Goal: Task Accomplishment & Management: Manage account settings

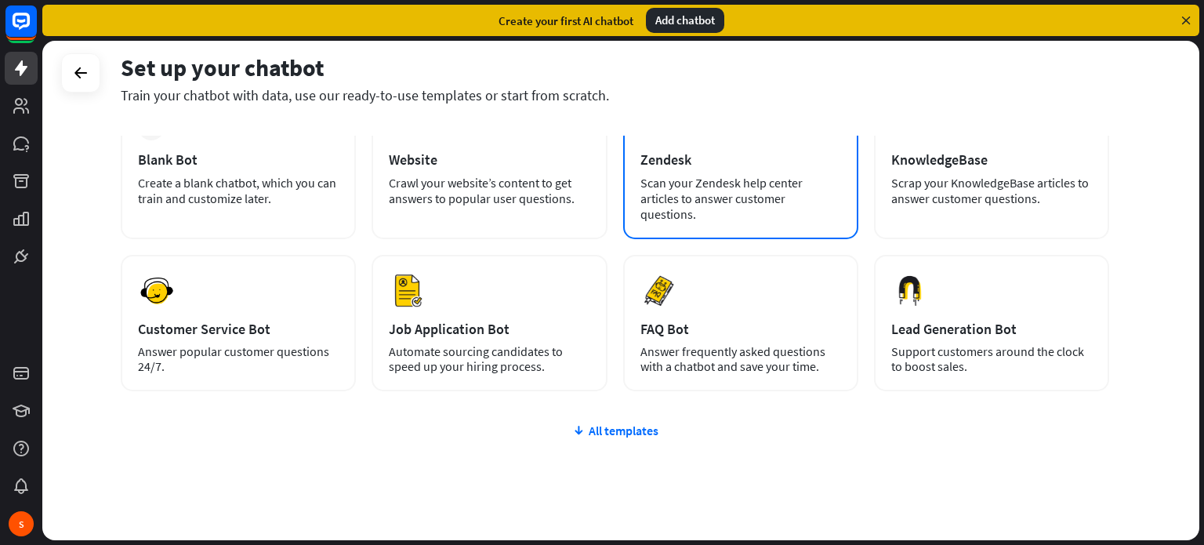
scroll to position [132, 0]
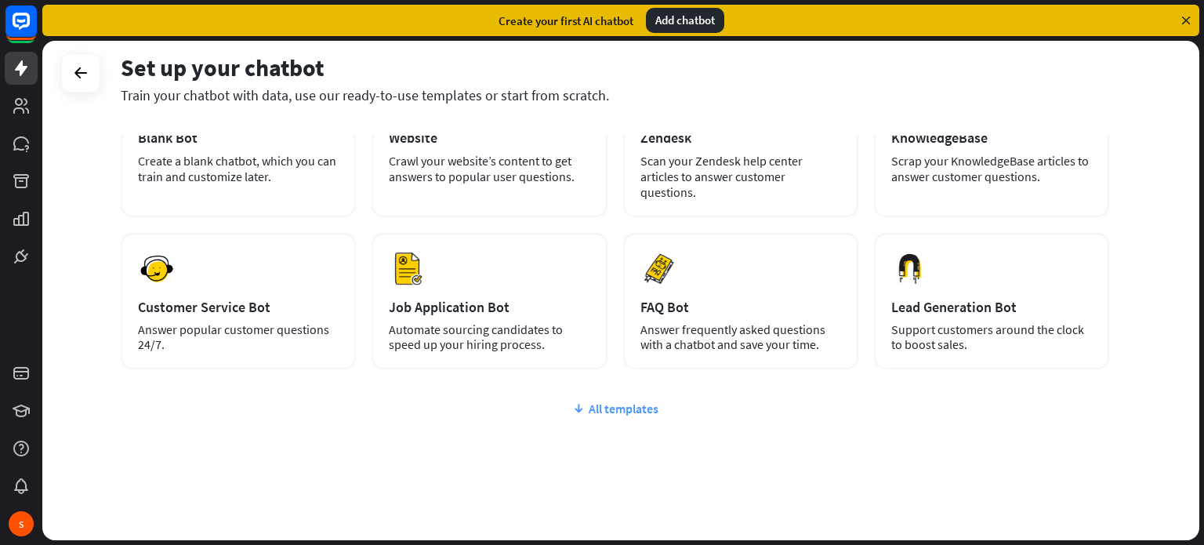
click at [615, 400] on div "All templates" at bounding box center [615, 408] width 988 height 16
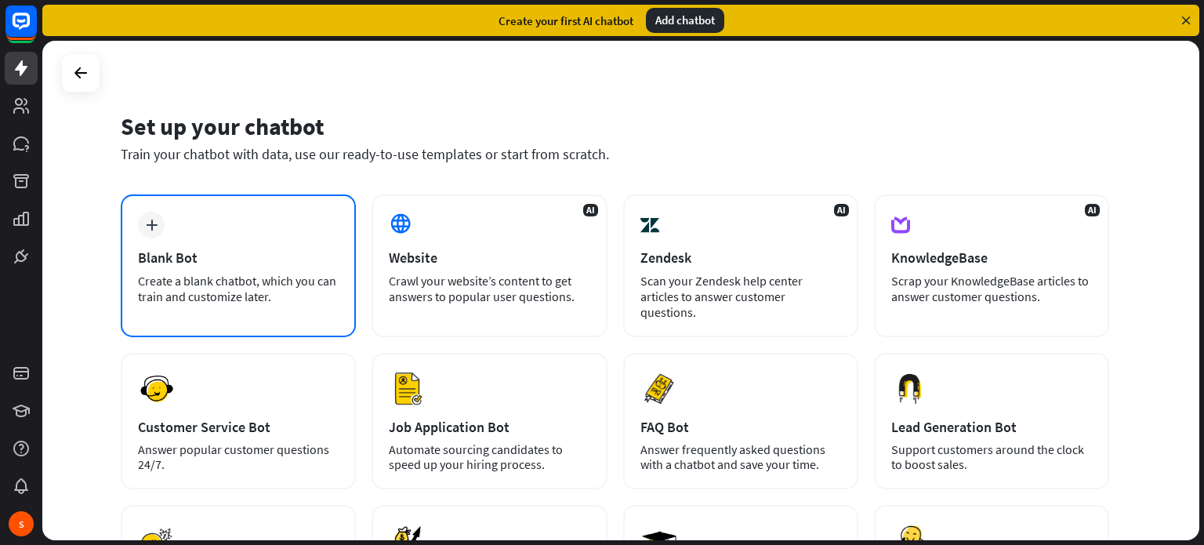
scroll to position [0, 0]
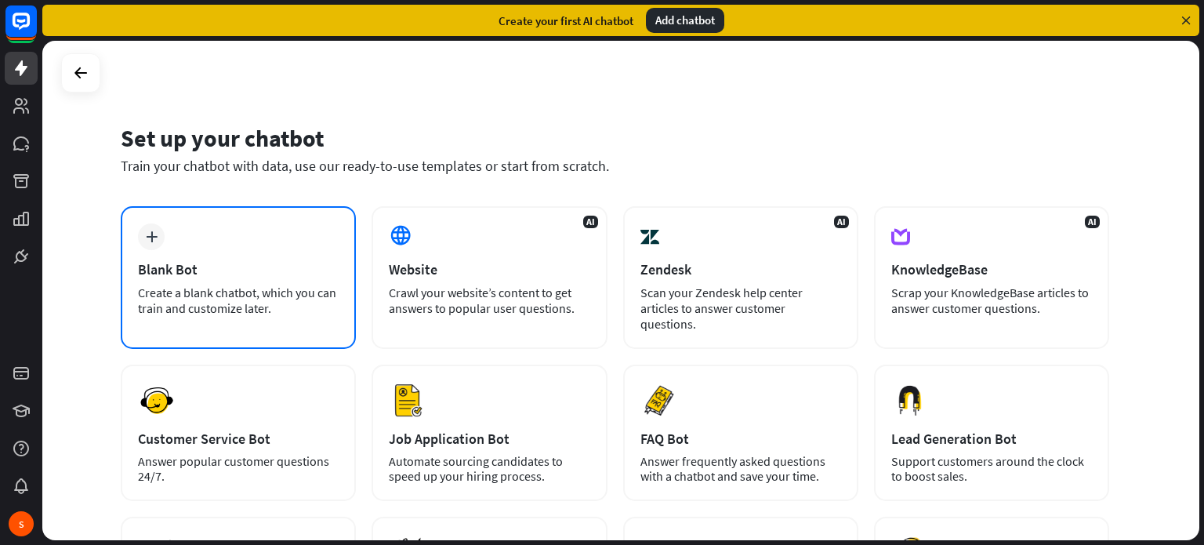
click at [231, 276] on div "Blank Bot" at bounding box center [238, 269] width 201 height 18
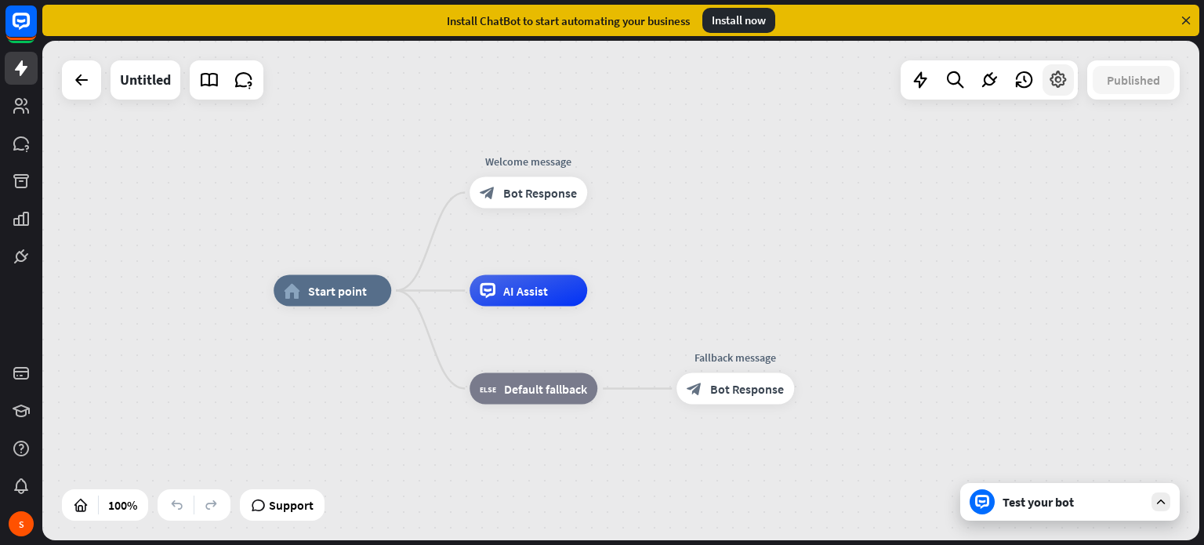
click at [1057, 77] on icon at bounding box center [1058, 80] width 20 height 20
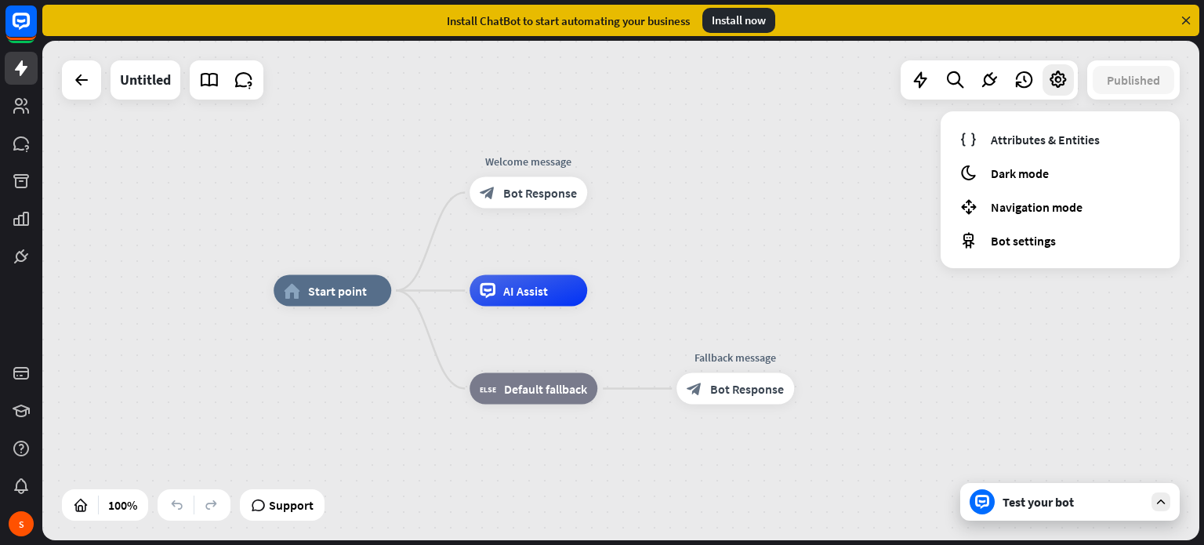
click at [730, 82] on div "home_2 Start point Welcome message block_bot_response Bot Response AI Assist bl…" at bounding box center [620, 290] width 1157 height 499
click at [85, 84] on icon at bounding box center [81, 80] width 19 height 19
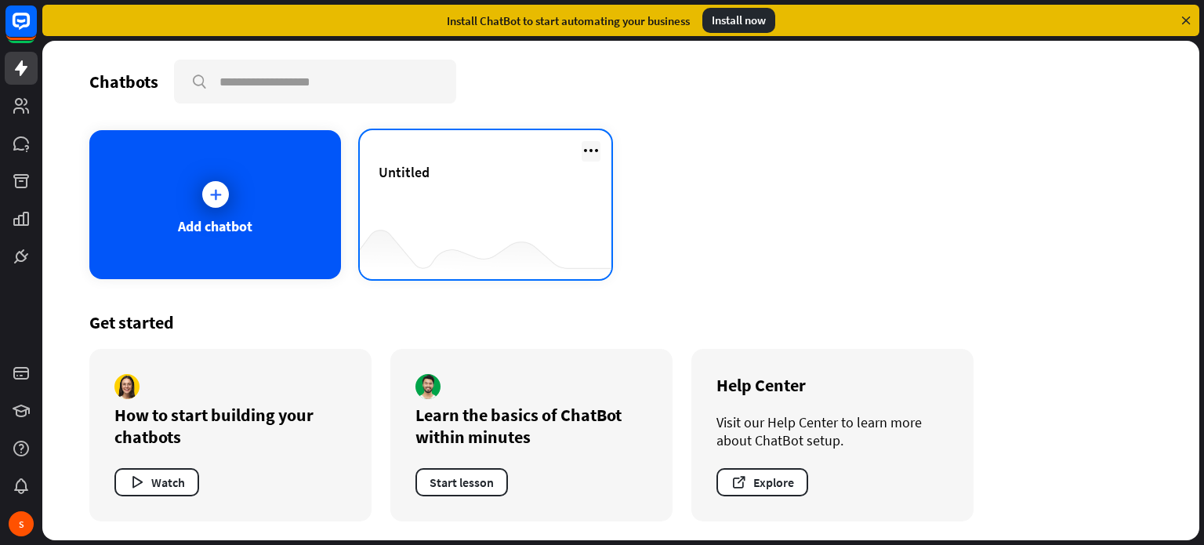
click at [597, 153] on icon at bounding box center [591, 150] width 19 height 19
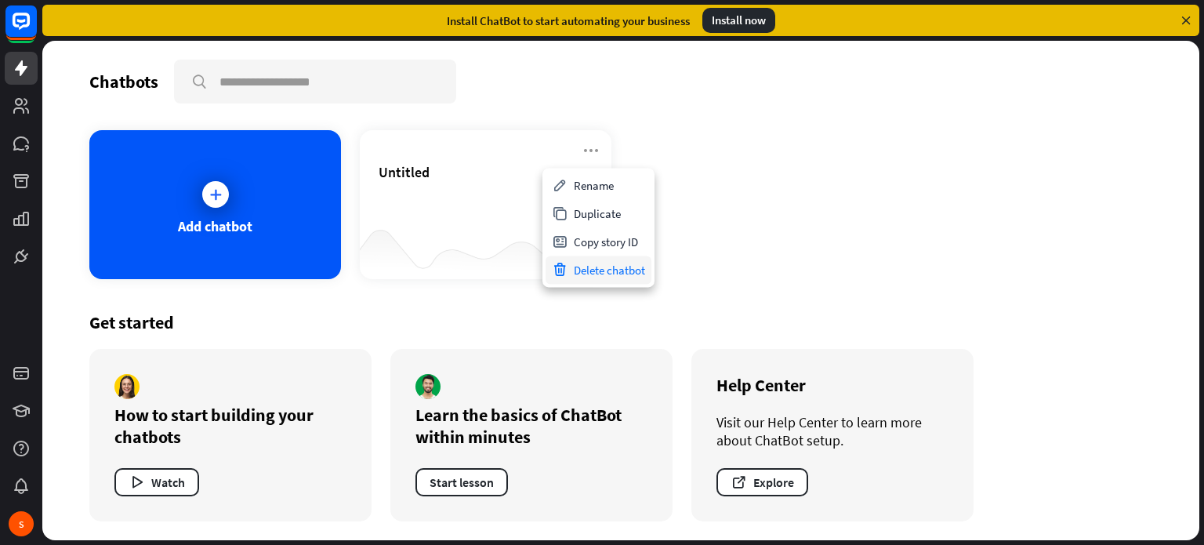
click at [640, 270] on div "Delete chatbot" at bounding box center [598, 269] width 106 height 28
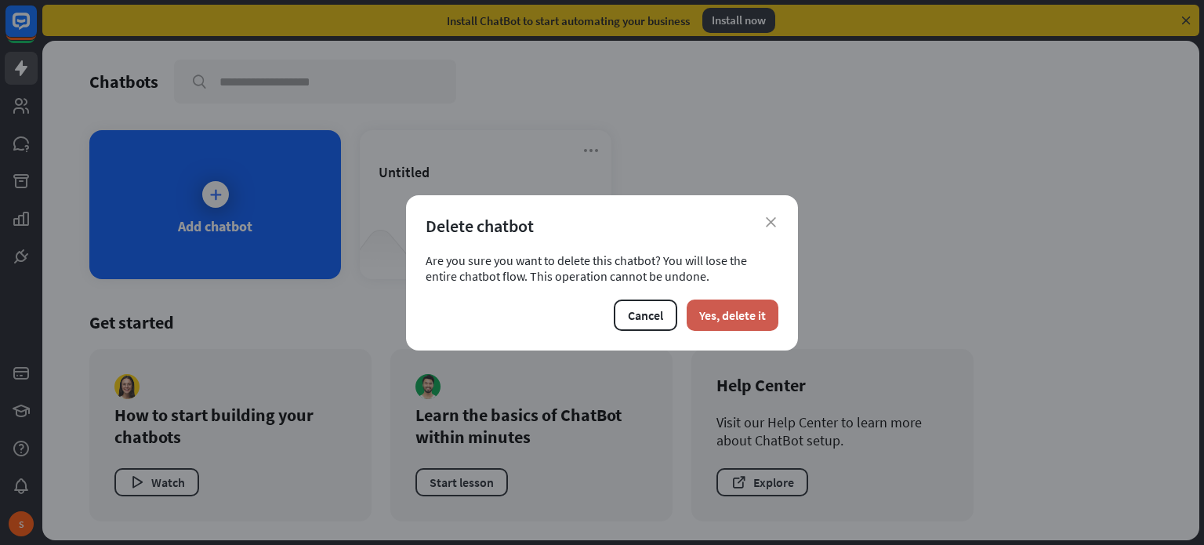
click at [716, 307] on button "Yes, delete it" at bounding box center [733, 314] width 92 height 31
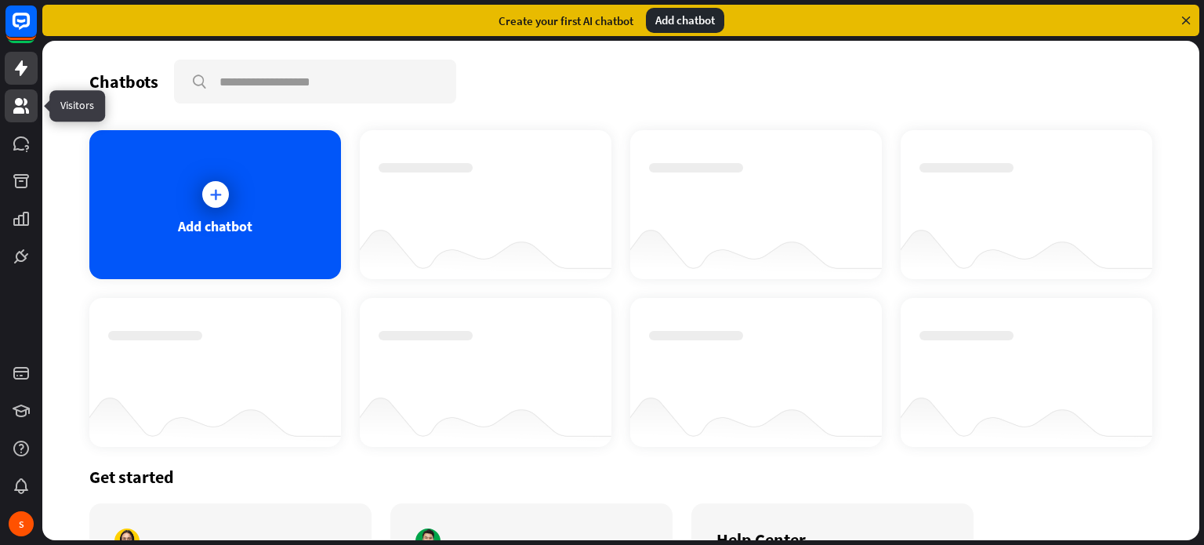
click at [10, 107] on link at bounding box center [21, 105] width 33 height 33
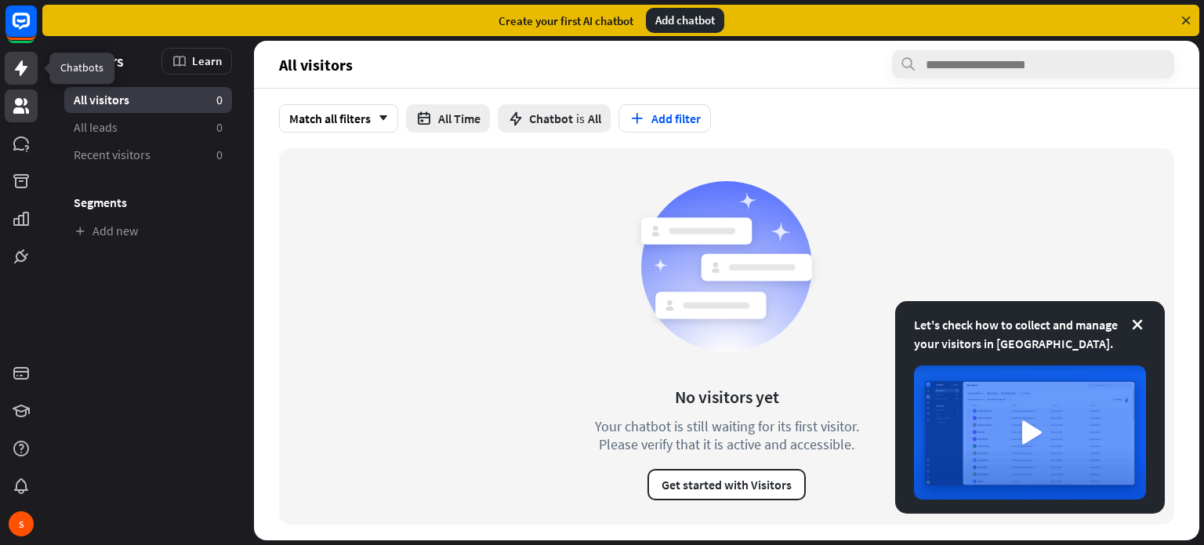
click at [23, 68] on icon at bounding box center [21, 68] width 13 height 16
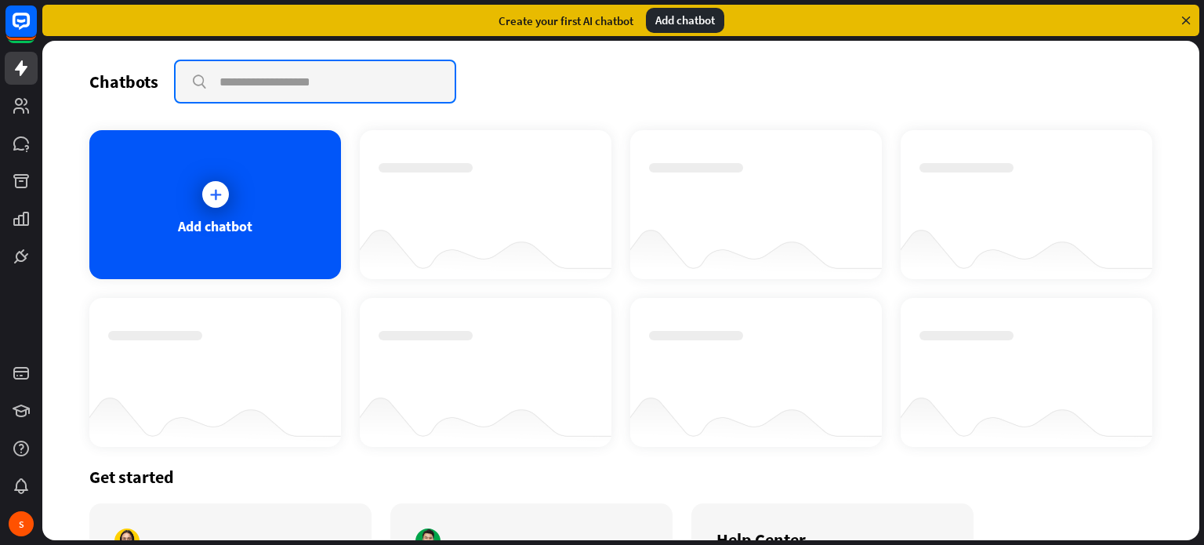
click at [339, 81] on input "text" at bounding box center [315, 81] width 279 height 41
type input "*********"
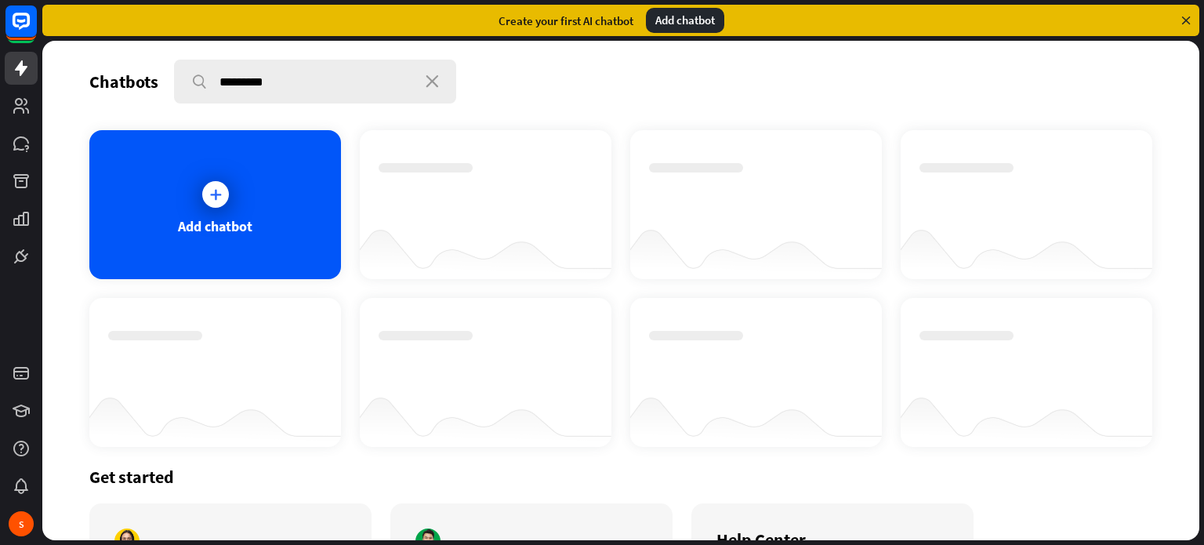
click at [429, 79] on icon "close" at bounding box center [432, 81] width 13 height 13
click at [255, 194] on div "Add chatbot" at bounding box center [215, 204] width 252 height 149
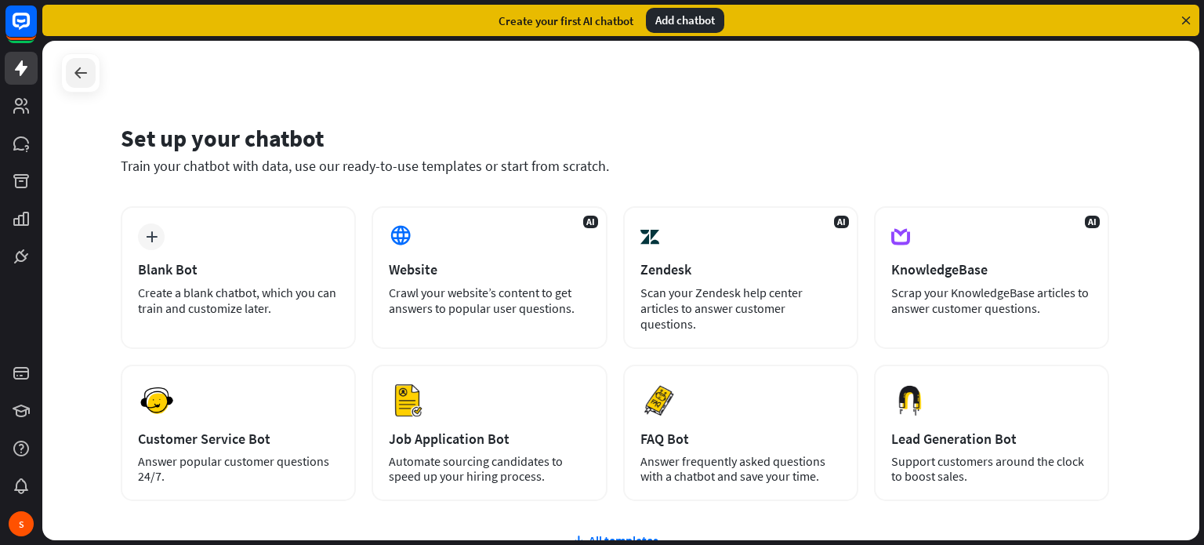
click at [78, 70] on icon at bounding box center [80, 72] width 19 height 19
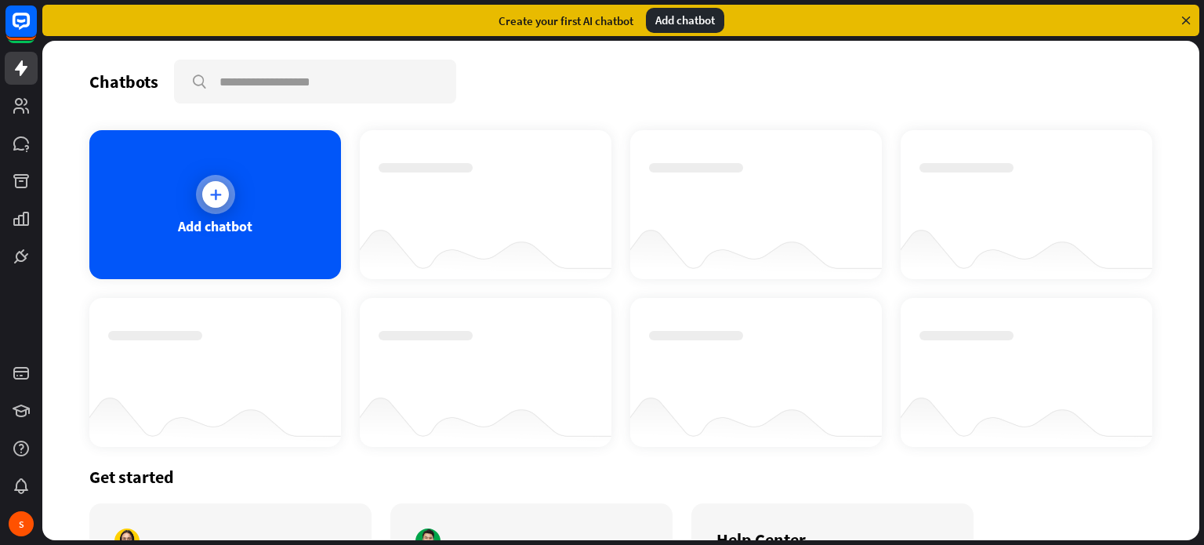
click at [230, 193] on div at bounding box center [215, 194] width 39 height 39
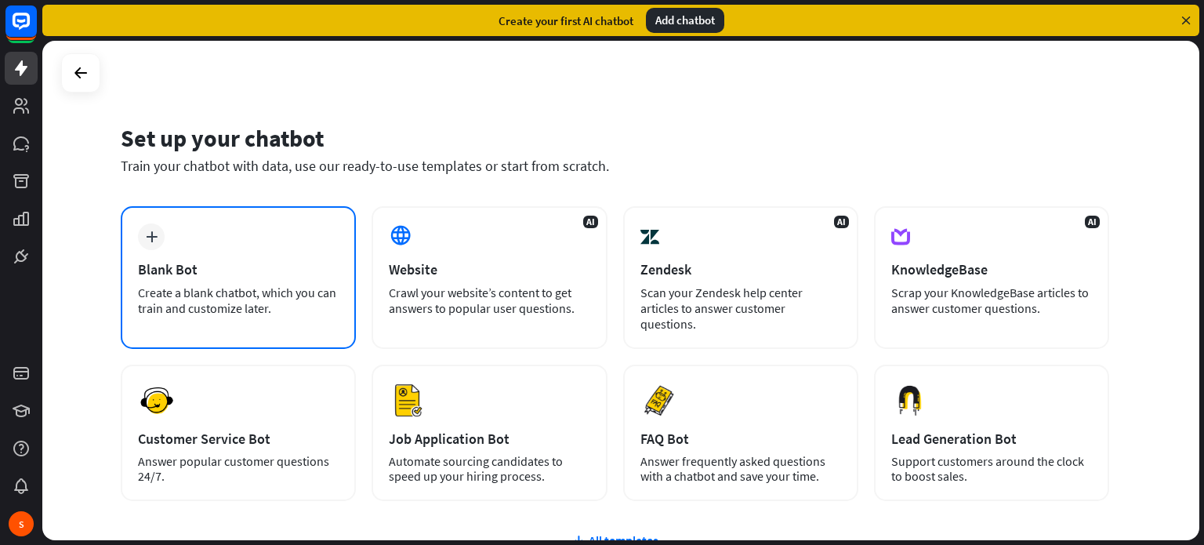
click at [265, 256] on div "plus Blank Bot Create a blank chatbot, which you can train and customize later." at bounding box center [238, 277] width 235 height 143
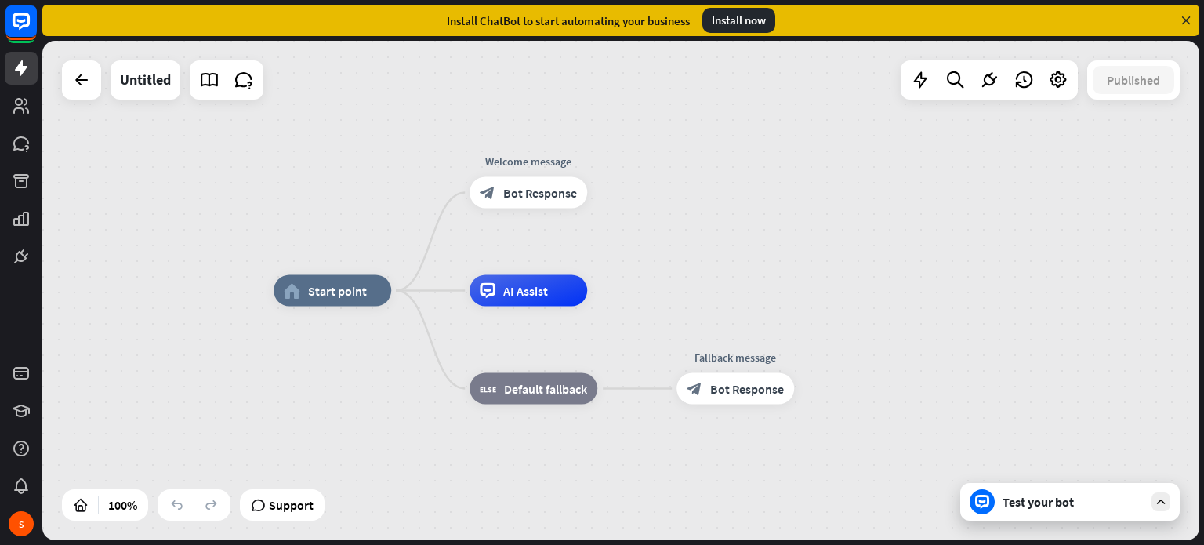
click at [172, 84] on div "Untitled" at bounding box center [146, 79] width 70 height 39
click at [161, 75] on div "Untitled" at bounding box center [145, 79] width 51 height 39
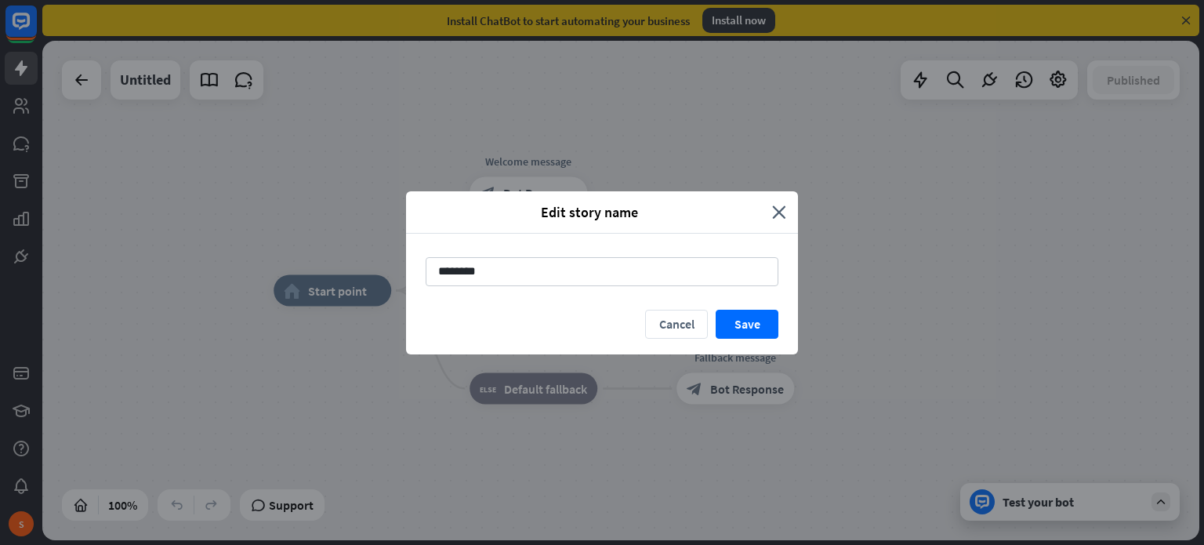
drag, startPoint x: 506, startPoint y: 277, endPoint x: 309, endPoint y: 259, distance: 197.5
click at [309, 259] on div "Edit story name close ******** Cancel Save" at bounding box center [602, 272] width 1204 height 545
type input "****"
click at [769, 322] on button "Save" at bounding box center [747, 324] width 63 height 29
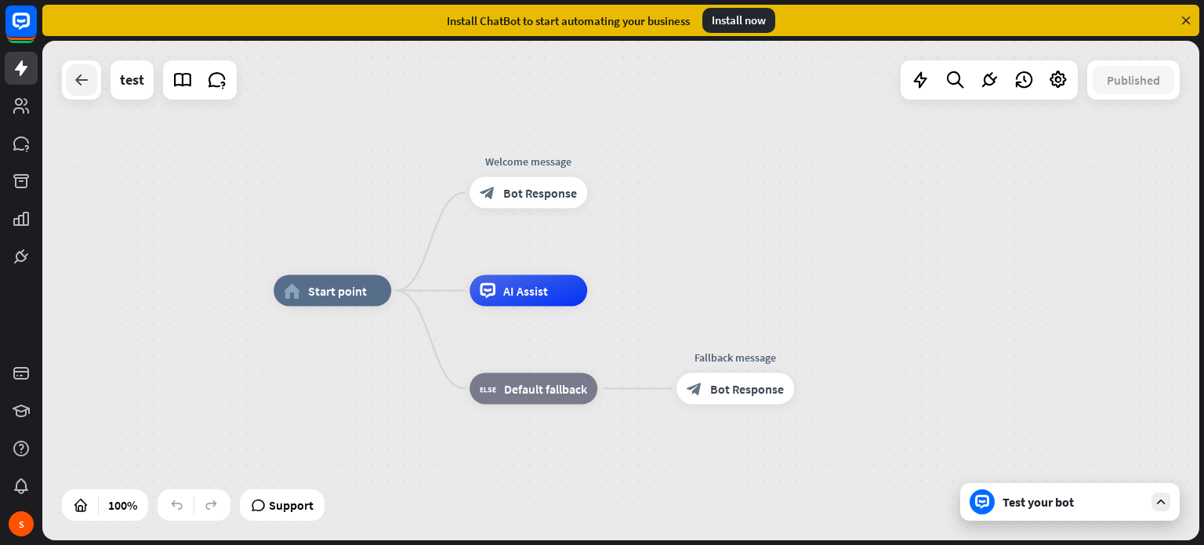
click at [92, 84] on div at bounding box center [81, 79] width 31 height 31
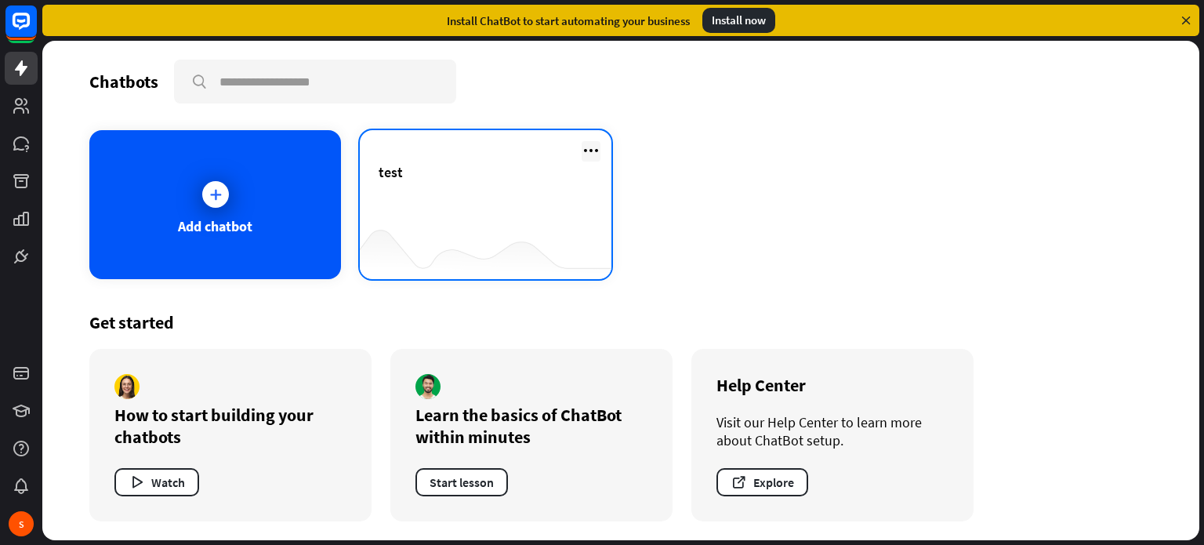
click at [589, 144] on icon at bounding box center [591, 150] width 19 height 19
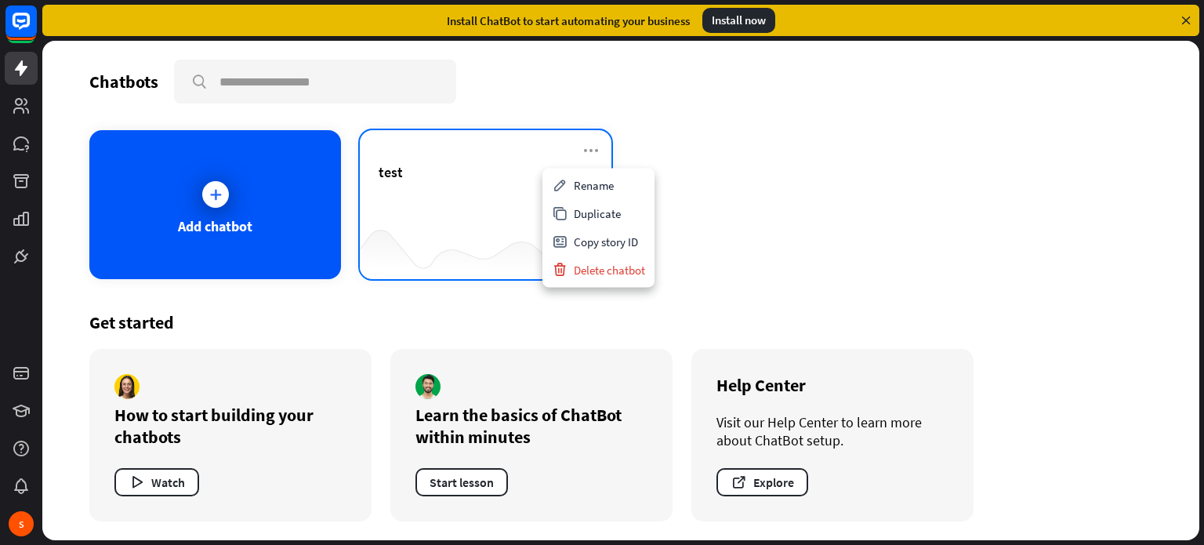
click at [441, 183] on div "test" at bounding box center [486, 190] width 214 height 55
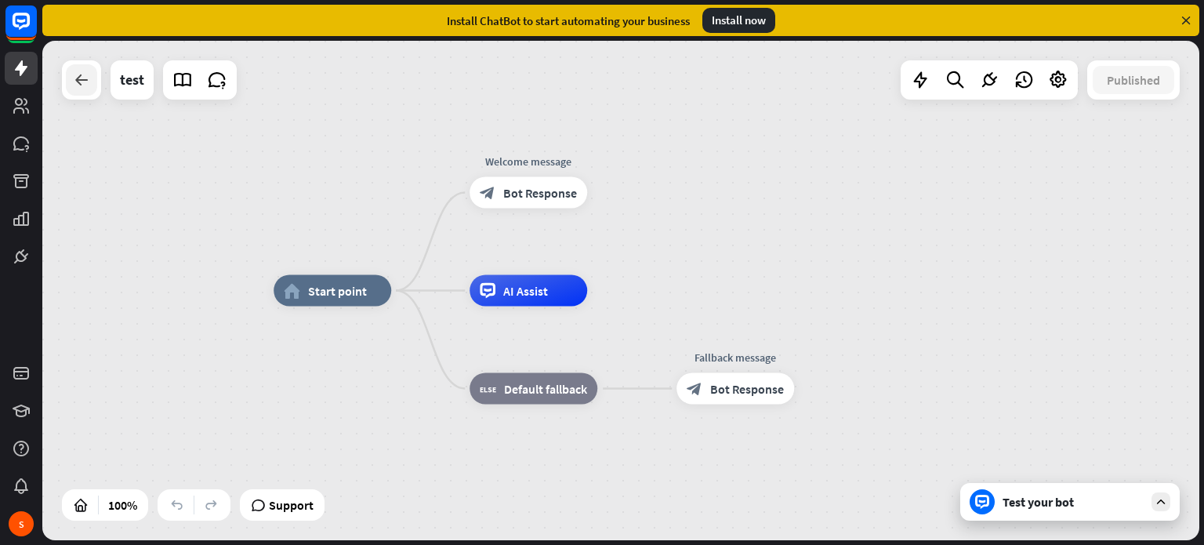
click at [86, 84] on icon at bounding box center [81, 80] width 19 height 19
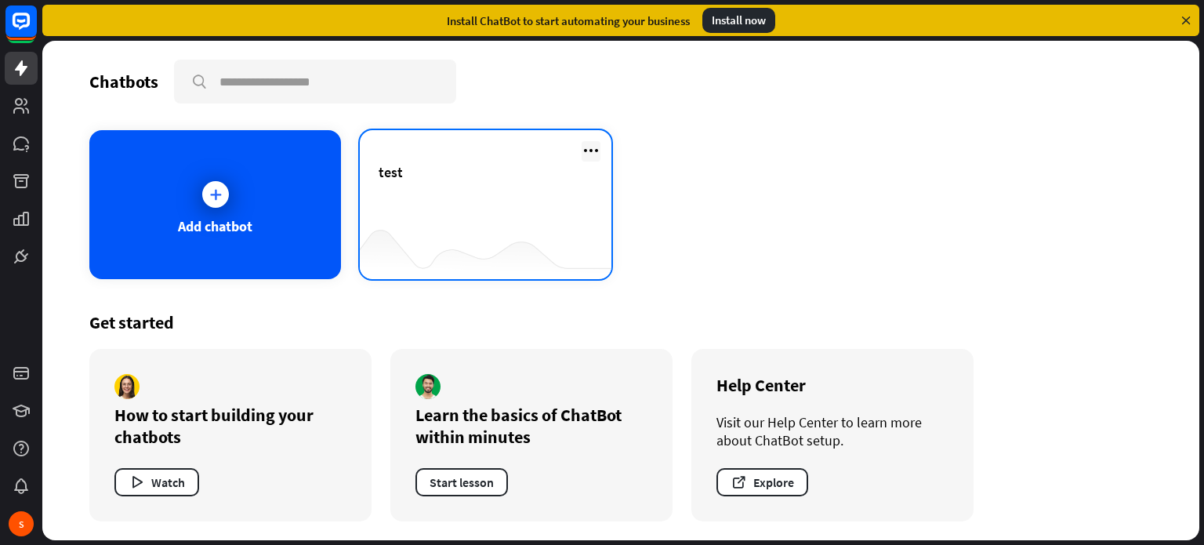
click at [598, 156] on icon at bounding box center [591, 150] width 19 height 19
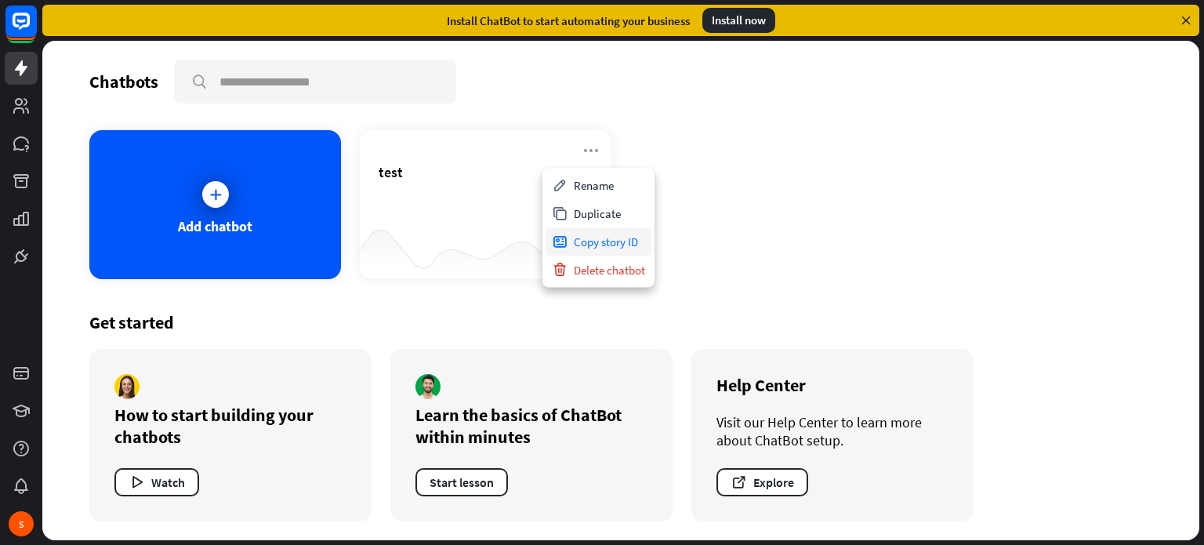
click at [620, 243] on div "Copy story ID" at bounding box center [598, 241] width 106 height 28
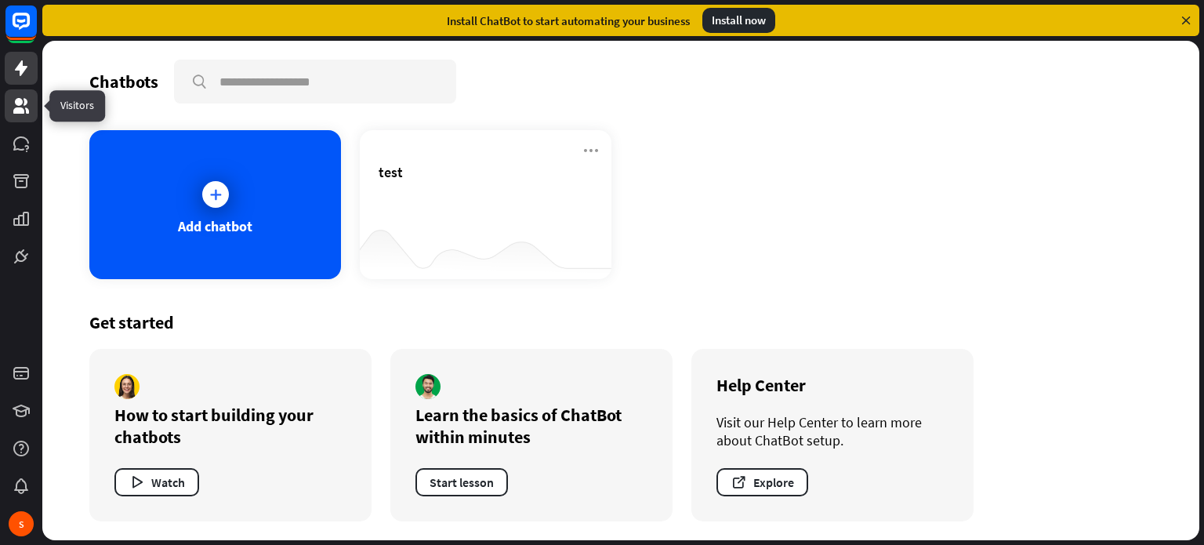
click at [24, 102] on icon at bounding box center [21, 105] width 19 height 19
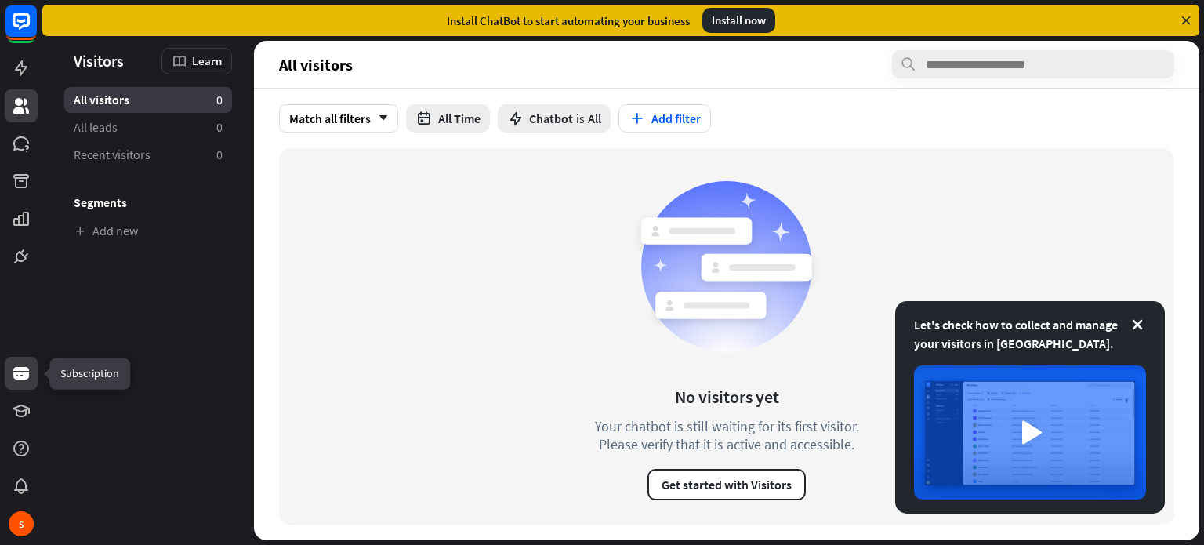
click at [23, 369] on icon at bounding box center [21, 373] width 16 height 13
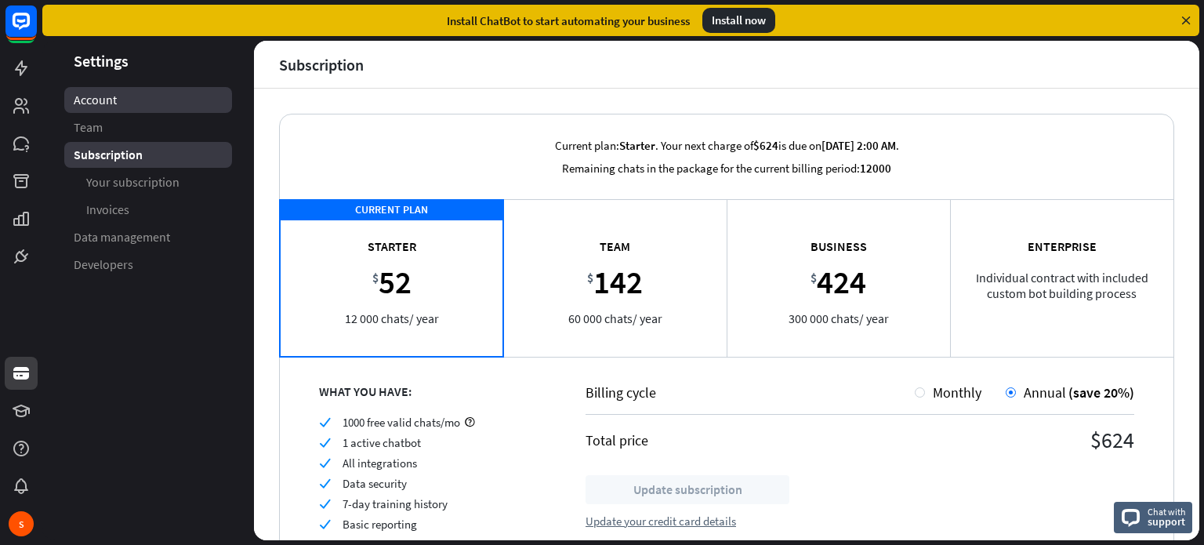
click at [103, 99] on span "Account" at bounding box center [95, 100] width 43 height 16
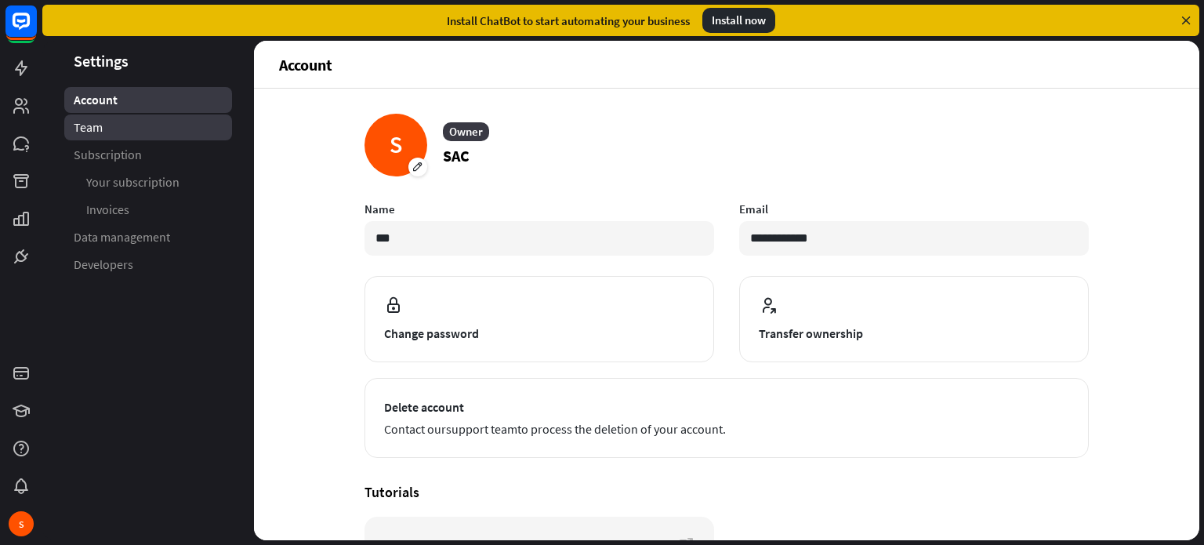
click at [89, 125] on span "Team" at bounding box center [88, 127] width 29 height 16
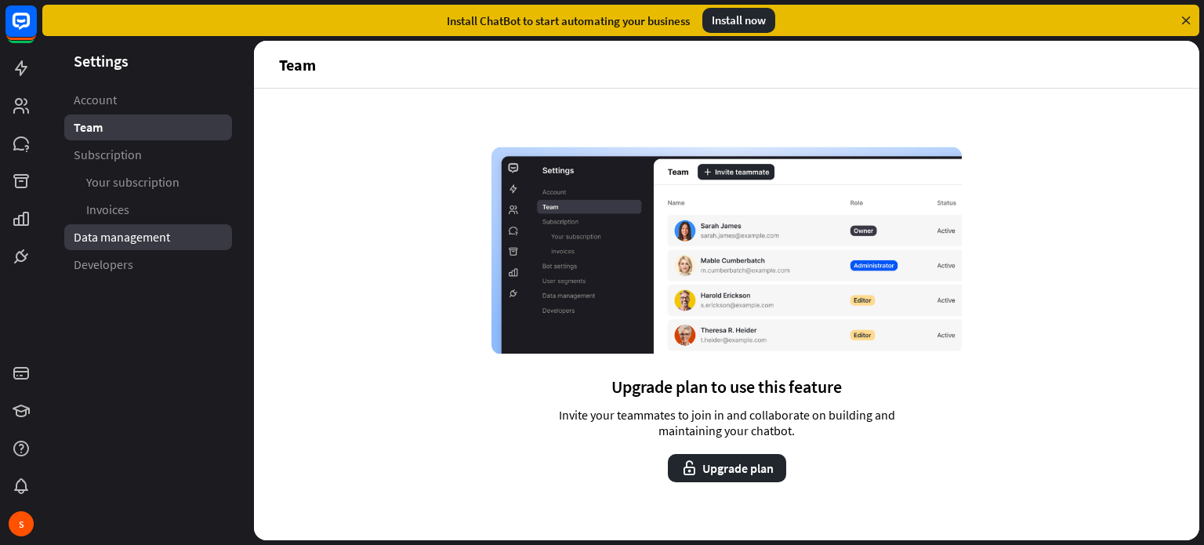
click at [132, 228] on link "Data management" at bounding box center [148, 237] width 168 height 26
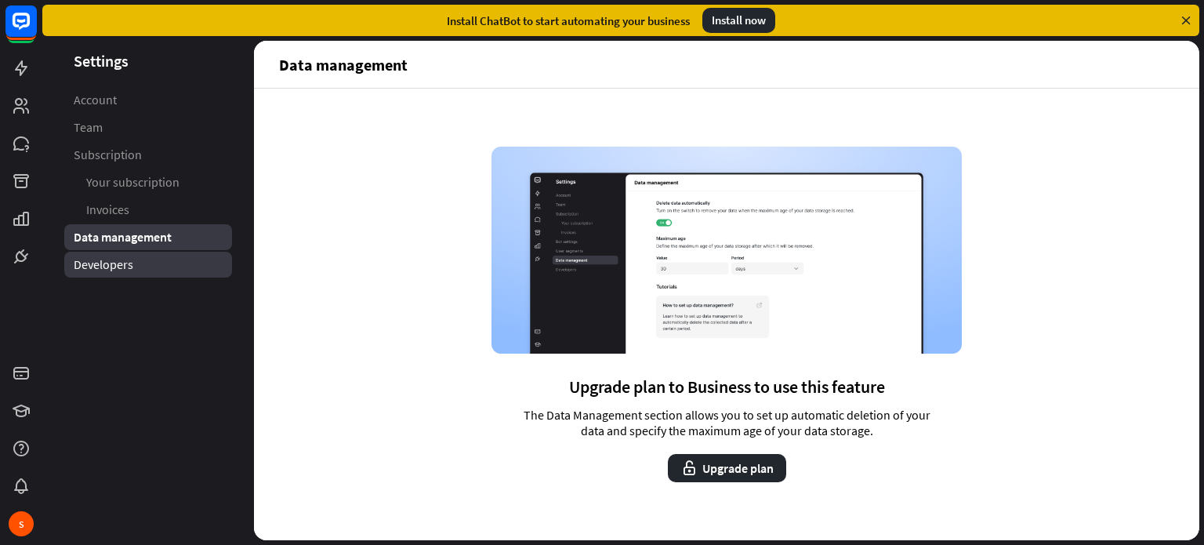
click at [128, 263] on span "Developers" at bounding box center [104, 264] width 60 height 16
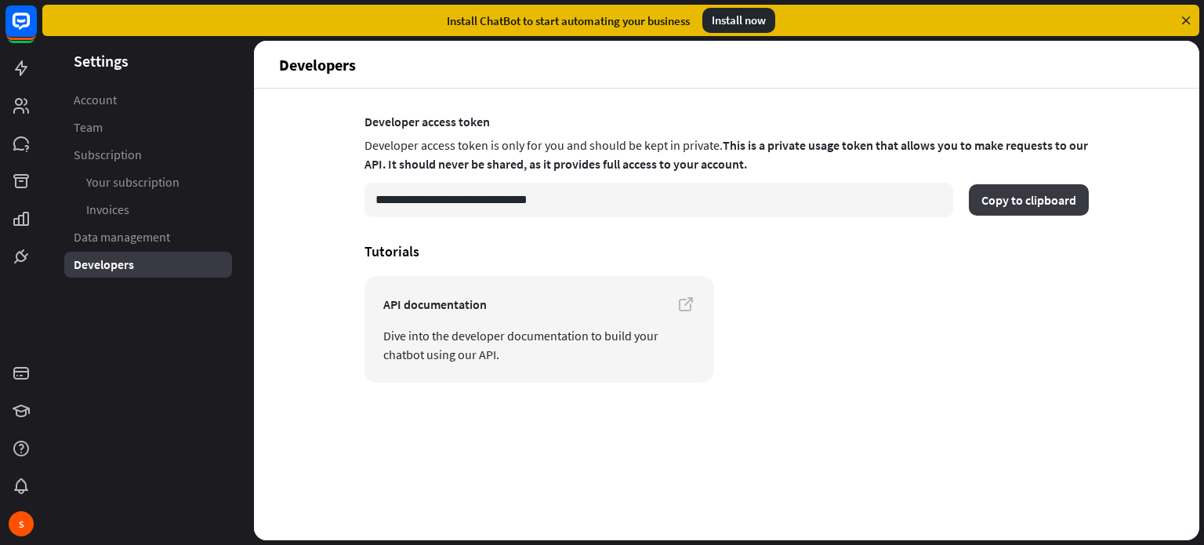
click at [1045, 197] on button "Copy to clipboard" at bounding box center [1029, 199] width 120 height 31
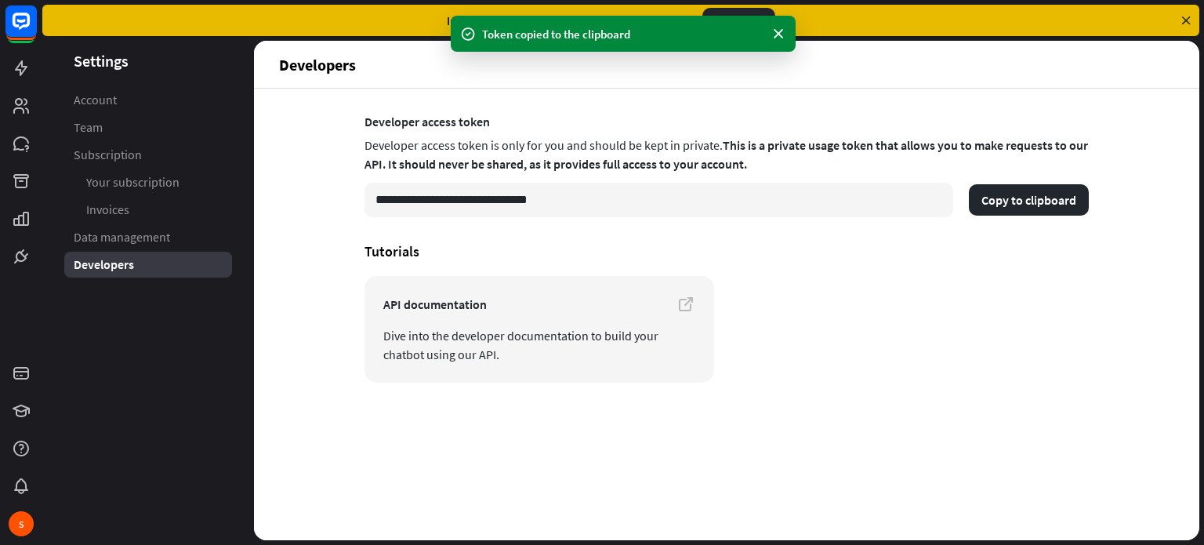
click at [897, 333] on article "API documentation Dive into the developer documentation to build your chatbot u…" at bounding box center [726, 329] width 724 height 107
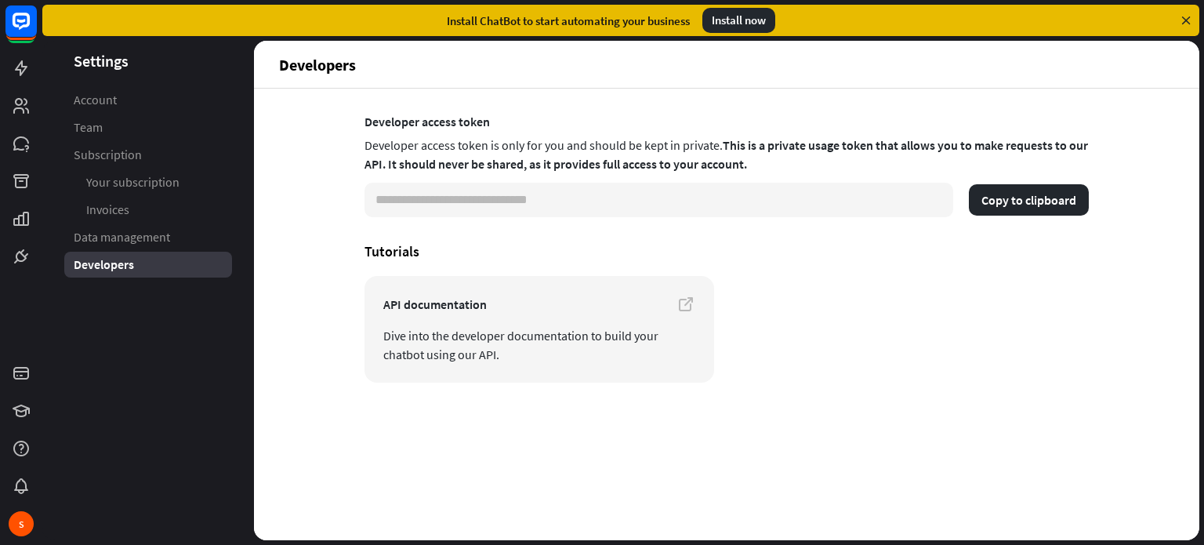
click at [614, 201] on input "**********" at bounding box center [658, 200] width 589 height 34
click at [1007, 202] on button "Copy to clipboard" at bounding box center [1029, 199] width 120 height 31
drag, startPoint x: 502, startPoint y: 118, endPoint x: 356, endPoint y: 125, distance: 145.9
click at [356, 125] on div "**********" at bounding box center [726, 314] width 945 height 451
copy label "Developer access token"
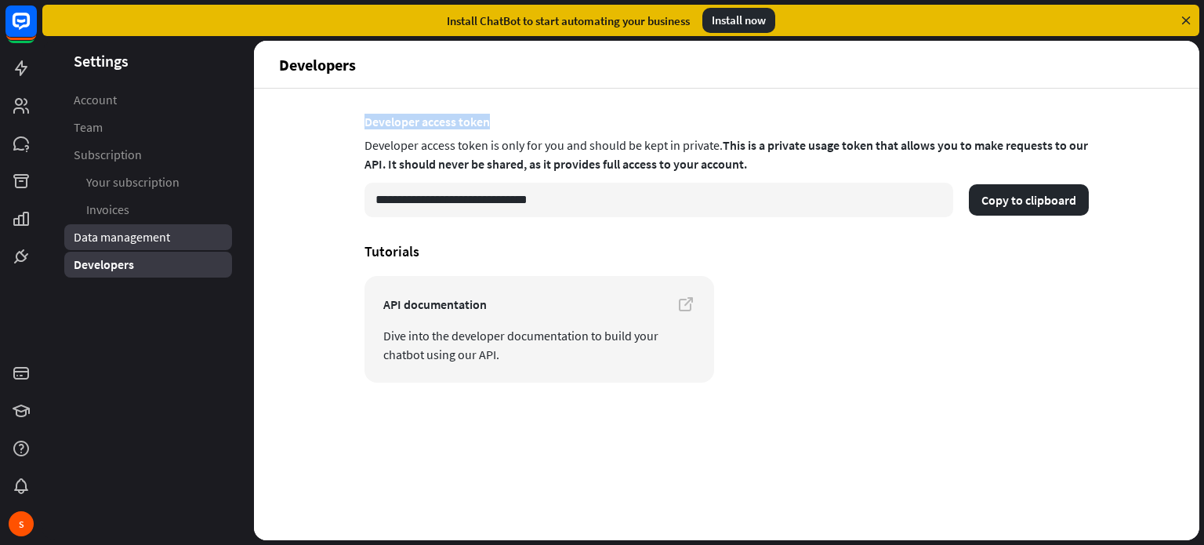
click at [156, 244] on span "Data management" at bounding box center [122, 237] width 96 height 16
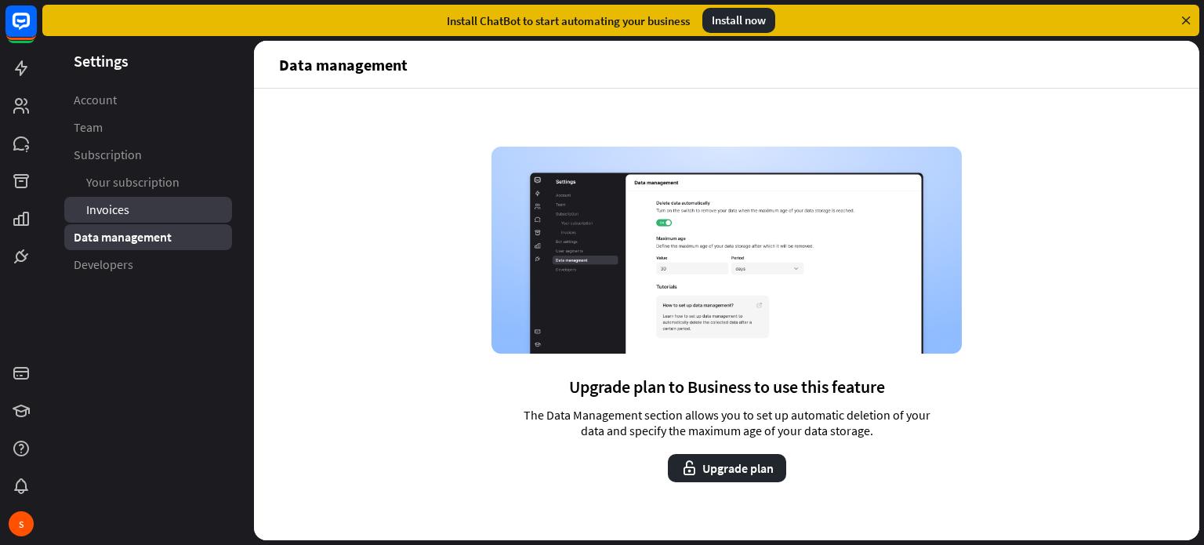
click at [125, 219] on link "Invoices" at bounding box center [148, 210] width 168 height 26
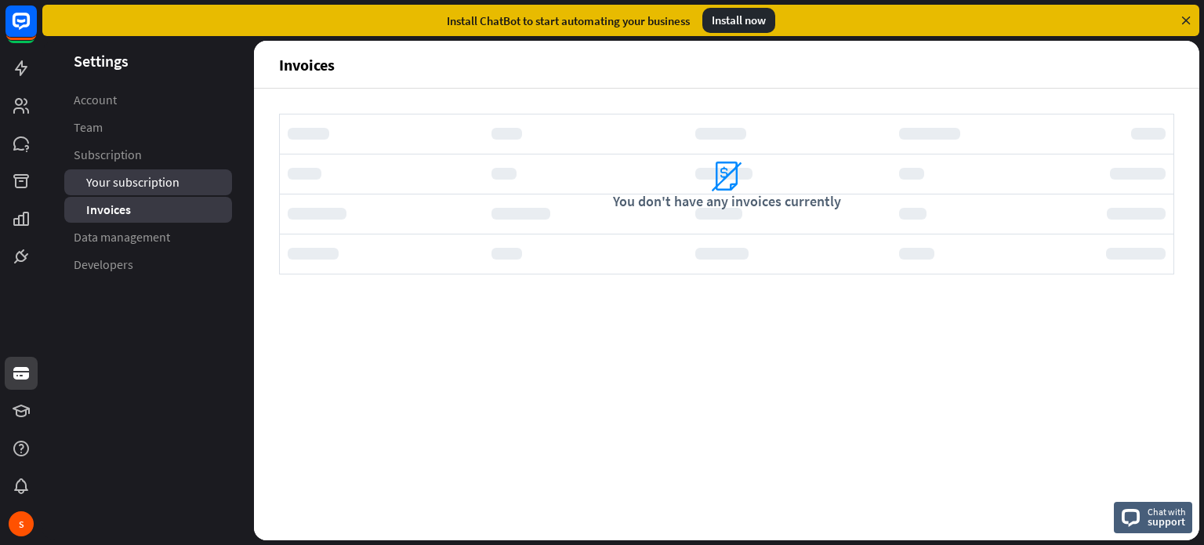
click at [92, 179] on span "Your subscription" at bounding box center [132, 182] width 93 height 16
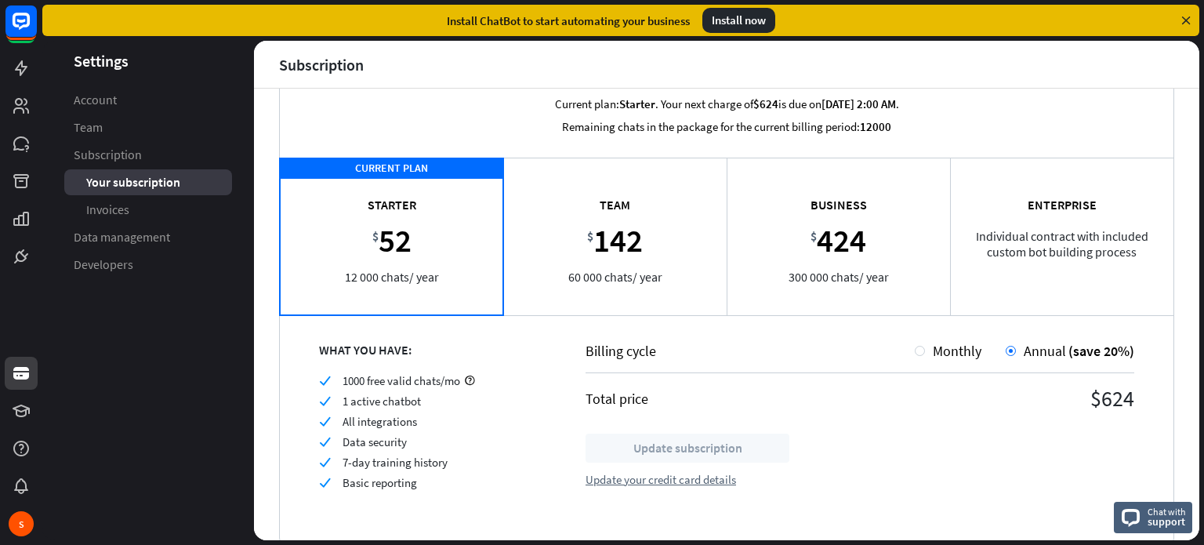
scroll to position [75, 0]
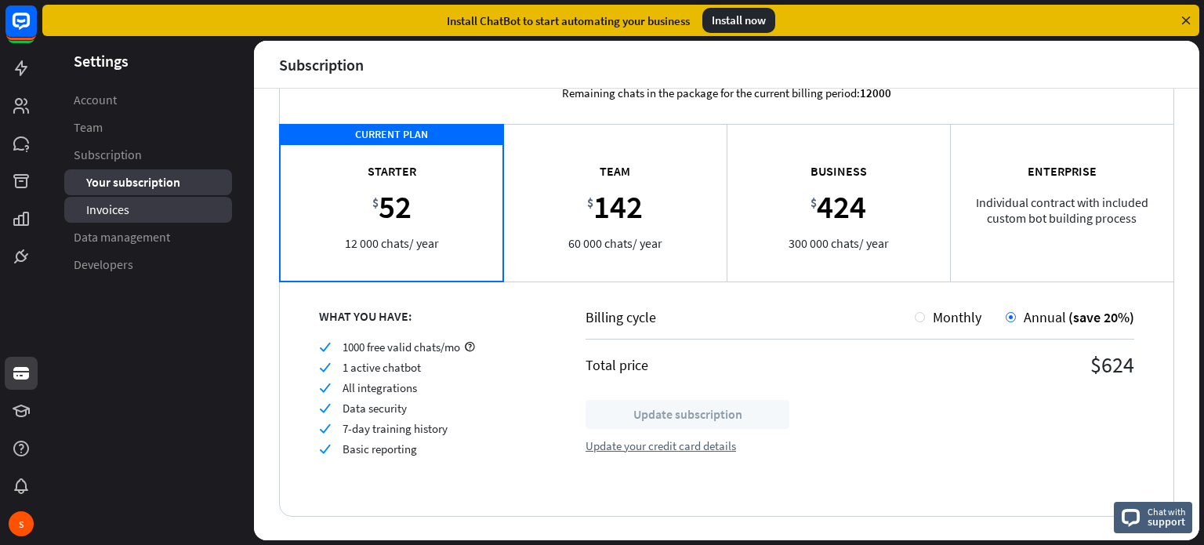
click at [131, 219] on link "Invoices" at bounding box center [148, 210] width 168 height 26
